Goal: Information Seeking & Learning: Learn about a topic

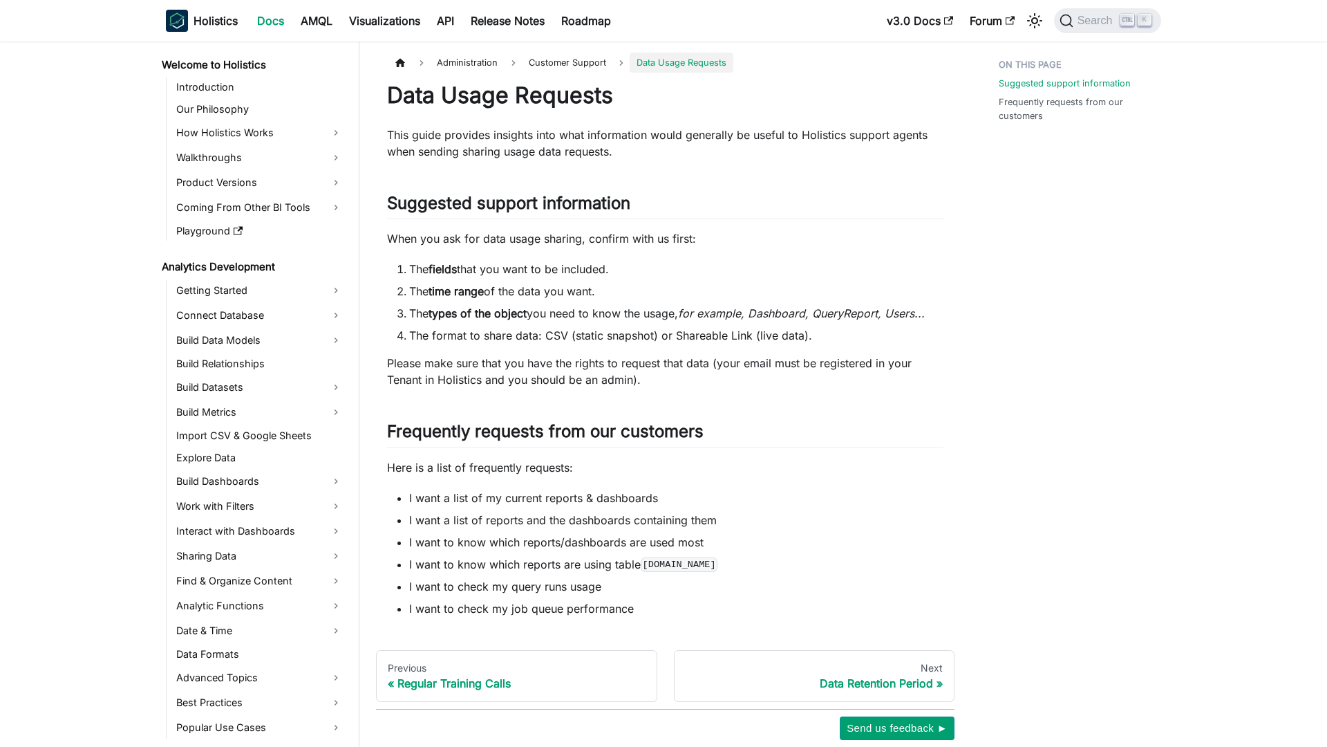
scroll to position [1424, 0]
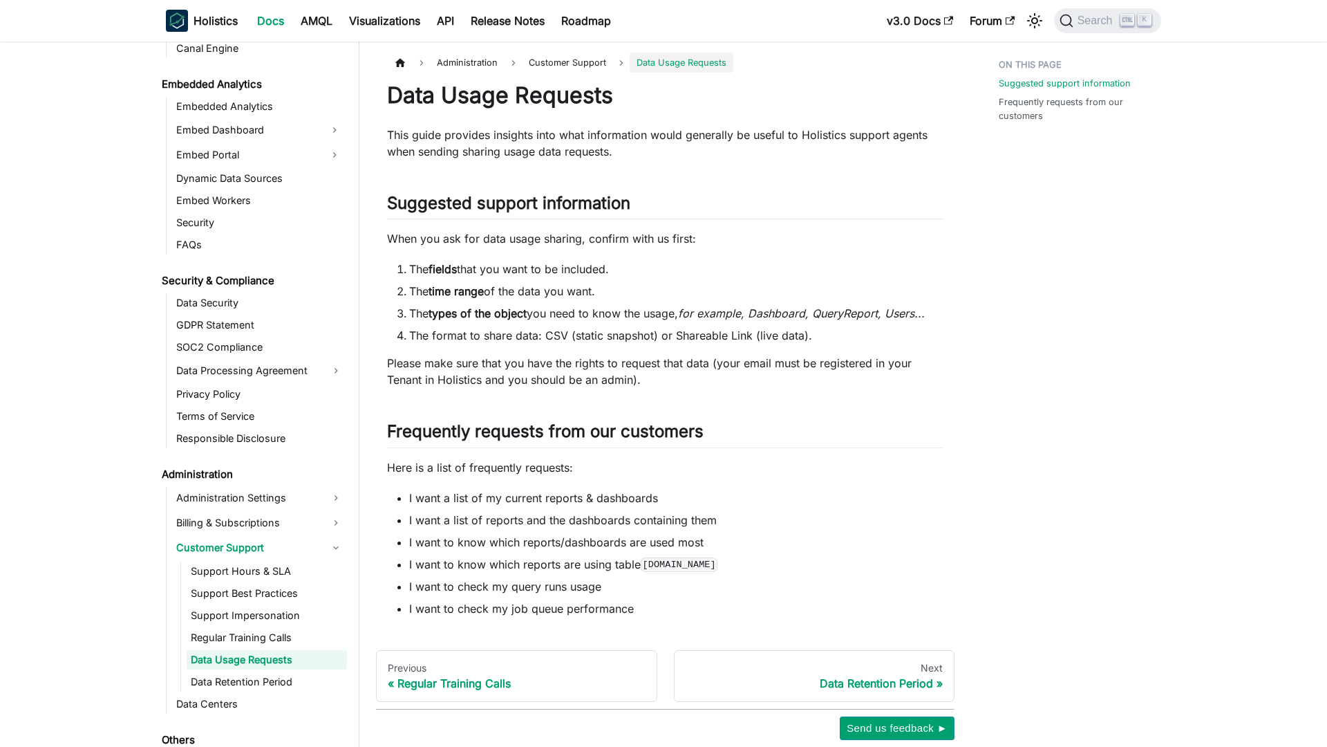
scroll to position [1424, 0]
